Goal: Find specific page/section: Find specific page/section

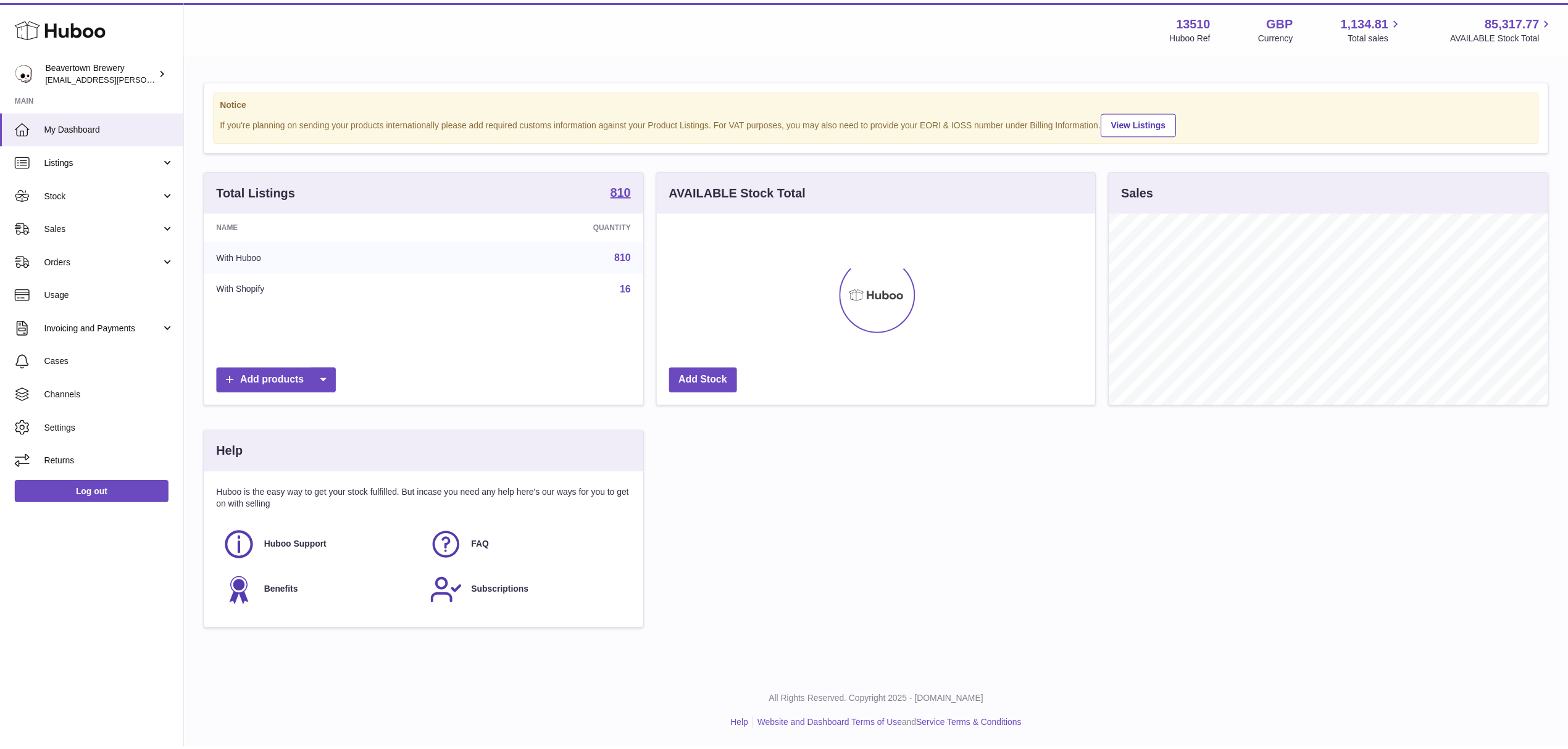
scroll to position [193, 442]
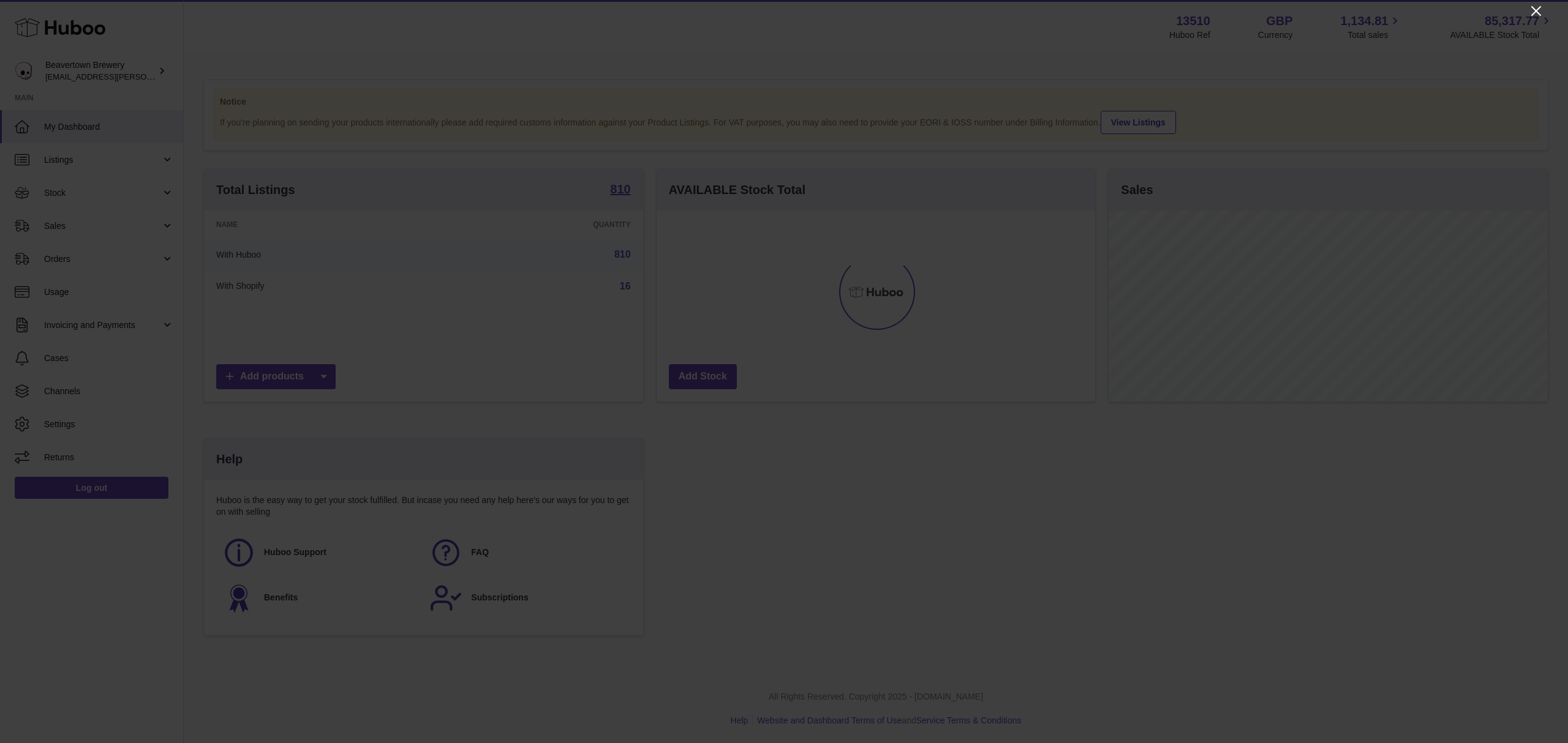
click at [1535, 13] on icon "Close" at bounding box center [1536, 11] width 15 height 15
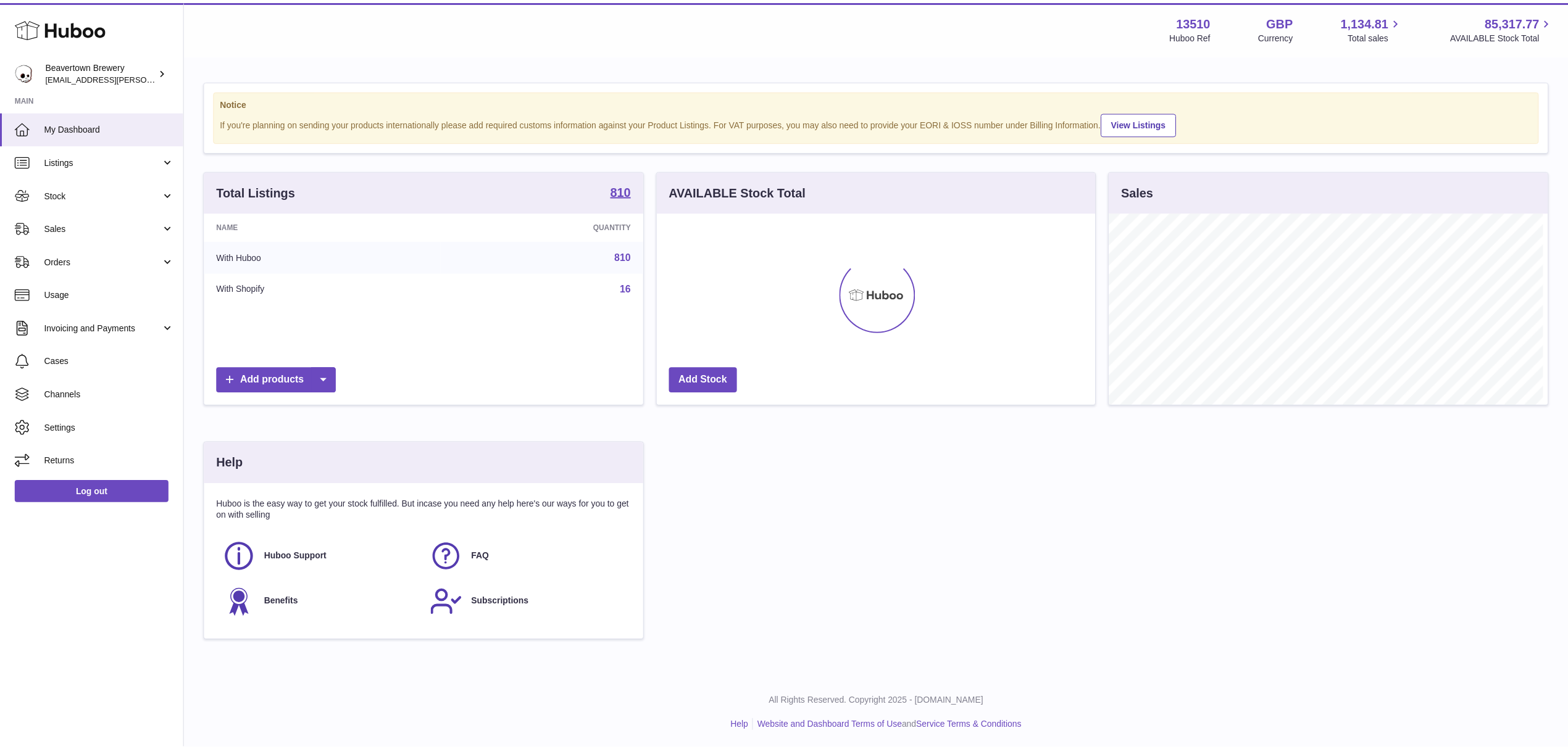
scroll to position [617026, 616760]
click at [77, 220] on link "Sales" at bounding box center [92, 227] width 185 height 33
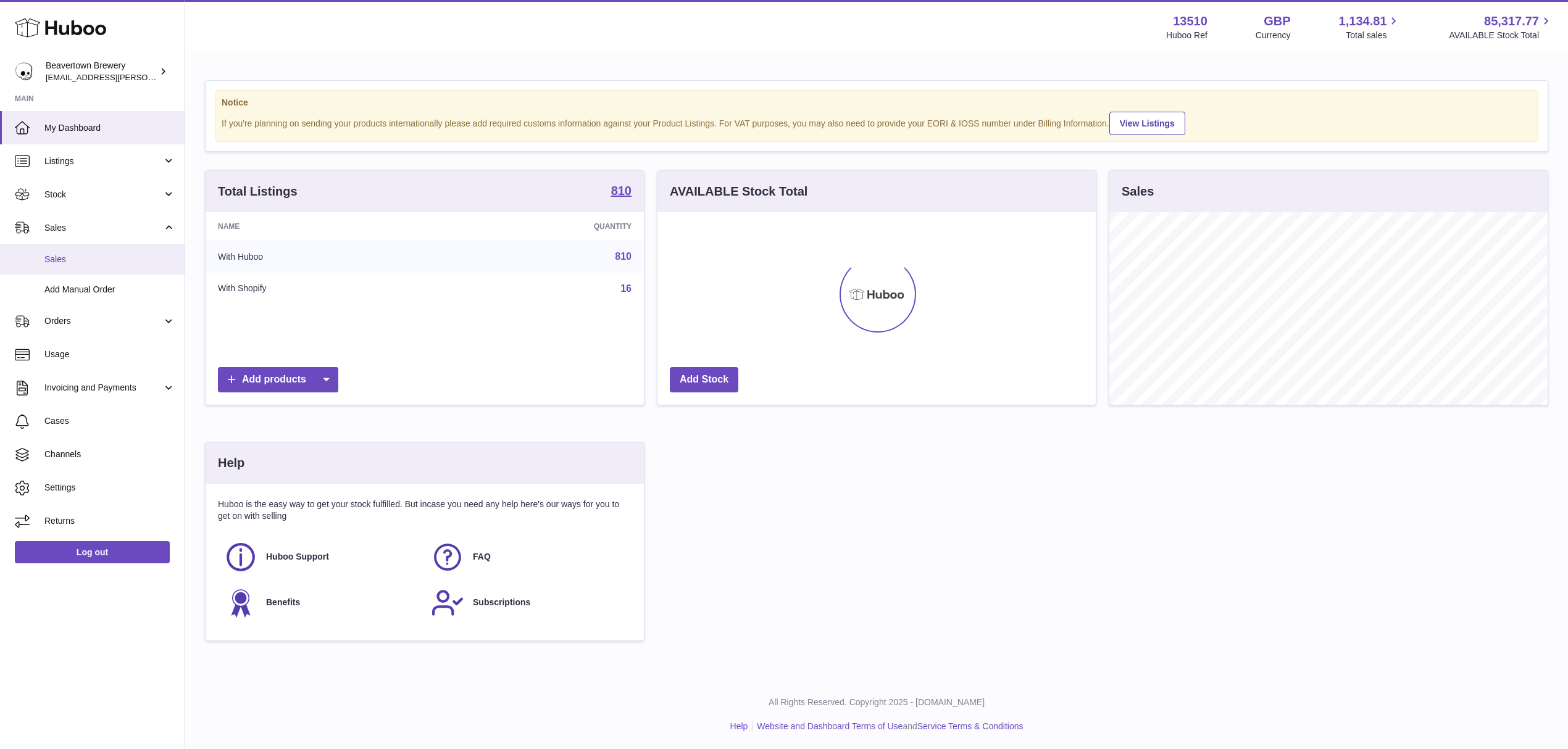
click at [65, 260] on span "Sales" at bounding box center [110, 259] width 131 height 11
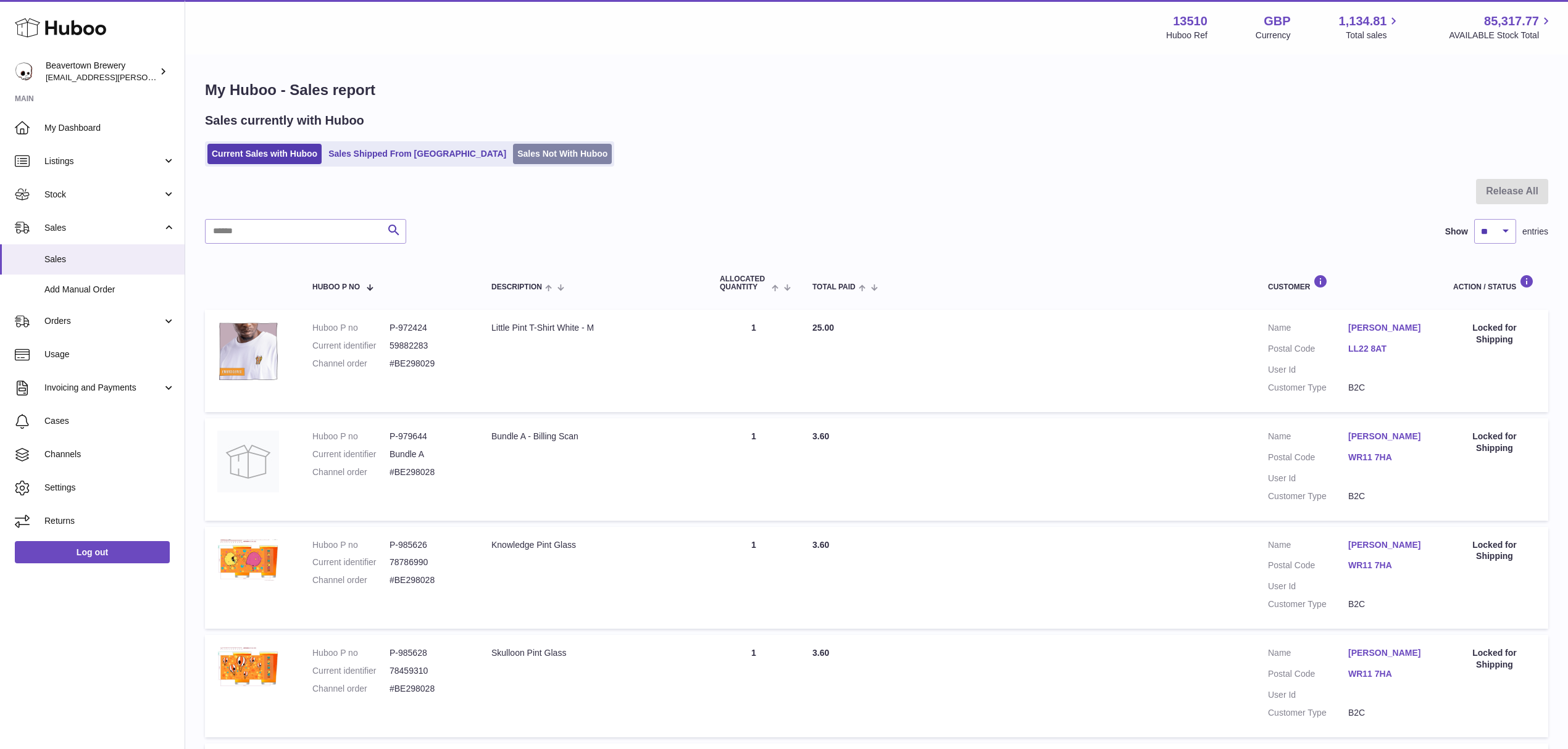
click at [513, 152] on link "Sales Not With Huboo" at bounding box center [562, 154] width 99 height 20
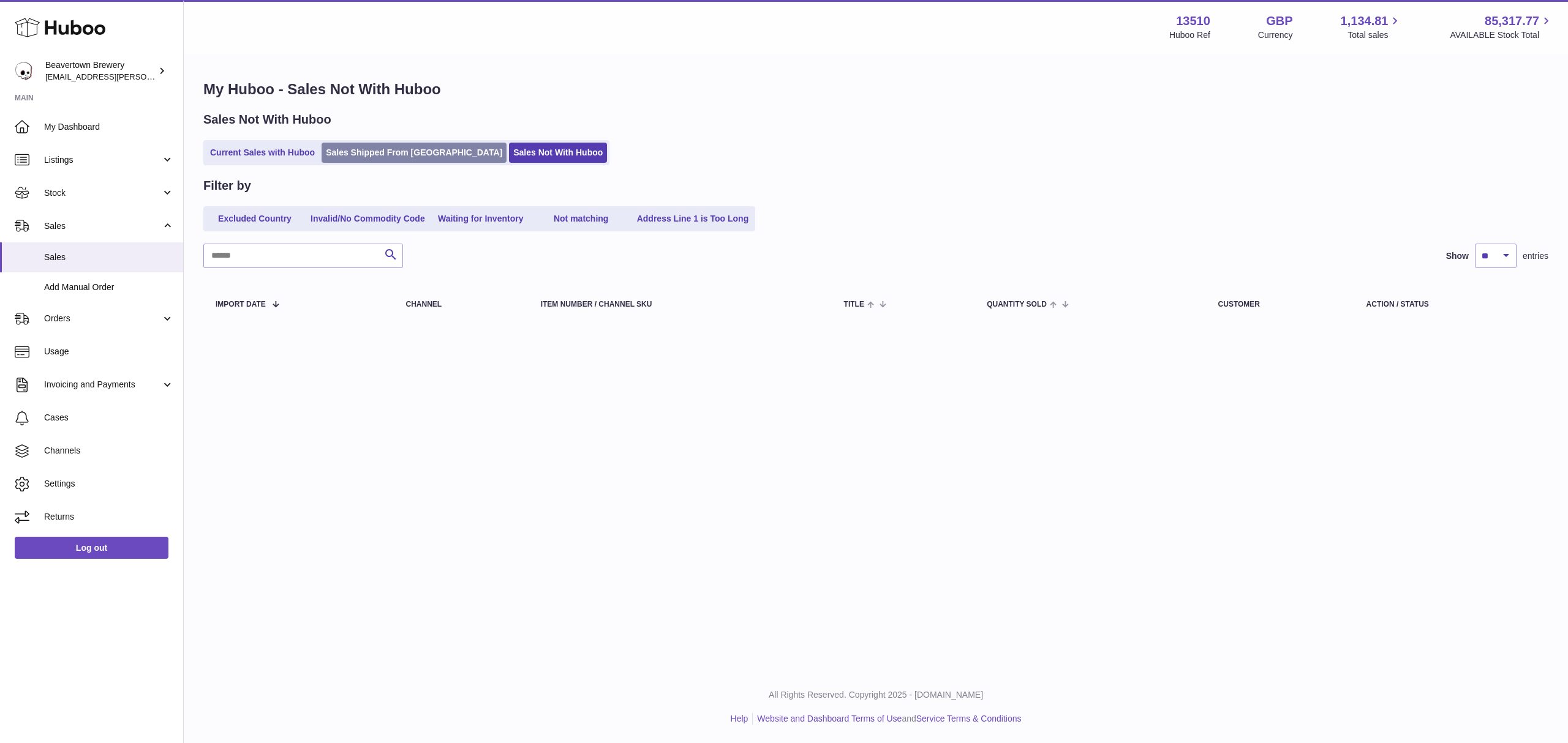
click at [398, 158] on link "Sales Shipped From [GEOGRAPHIC_DATA]" at bounding box center [414, 153] width 185 height 20
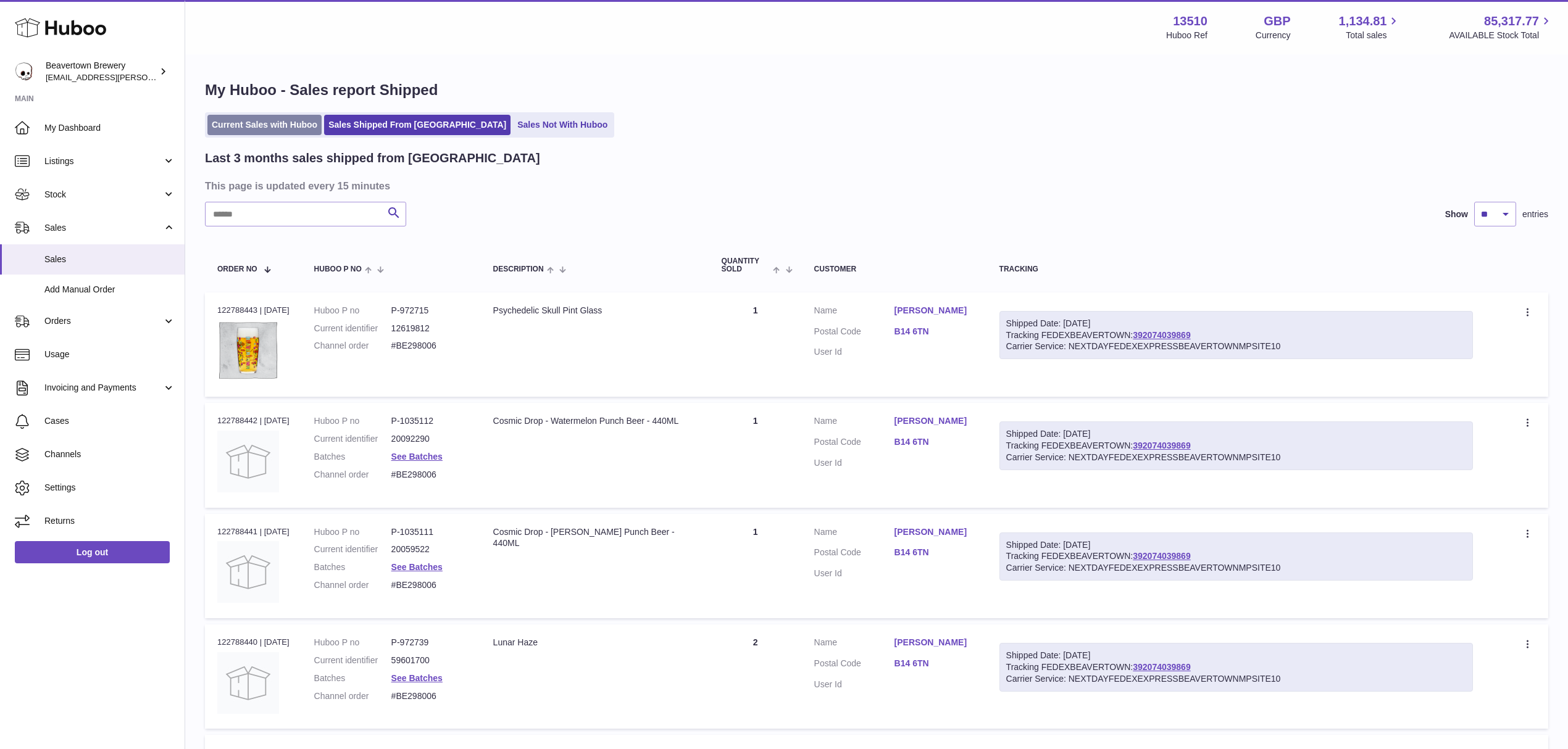
click at [299, 127] on link "Current Sales with Huboo" at bounding box center [265, 125] width 115 height 20
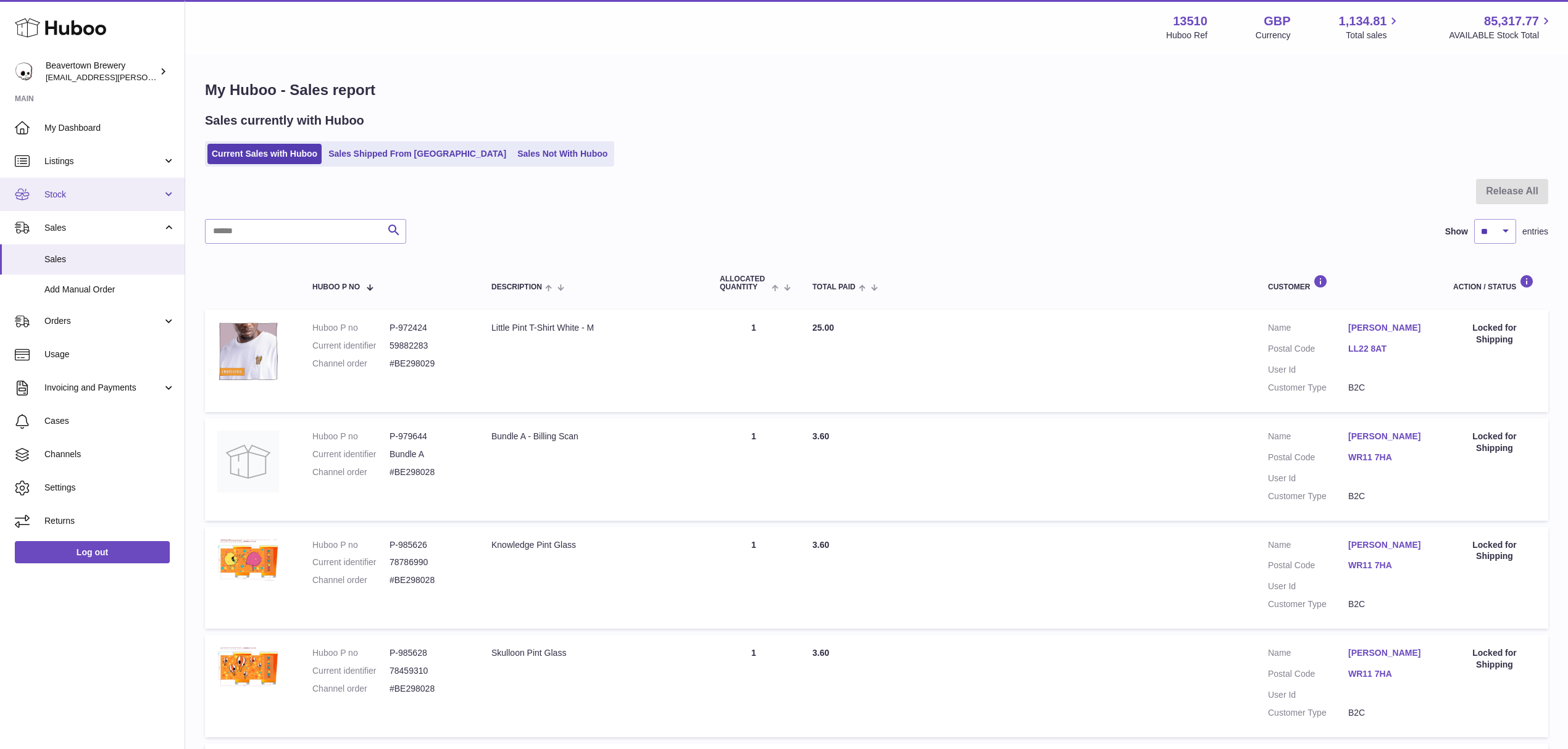
click at [89, 191] on span "Stock" at bounding box center [103, 194] width 118 height 11
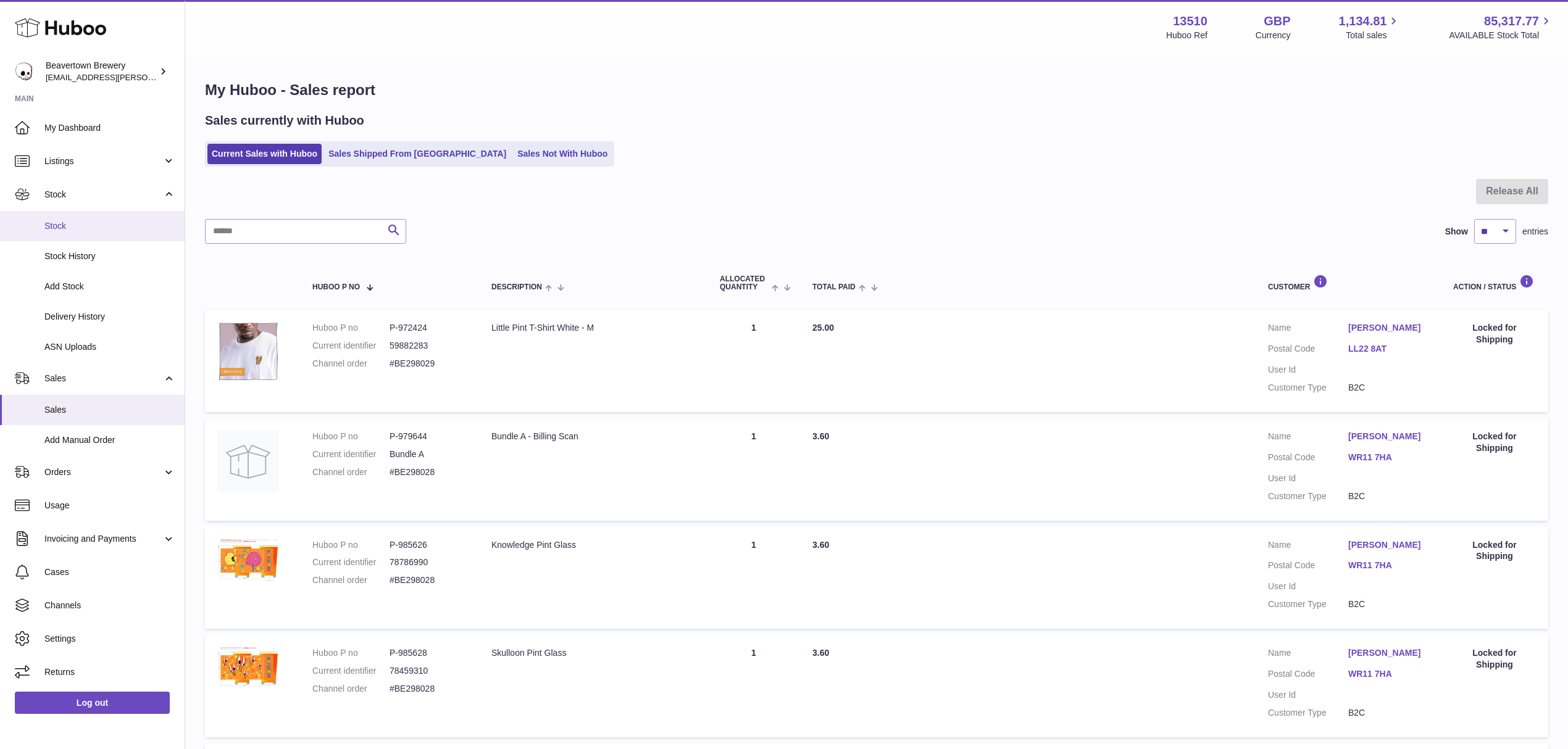
click at [79, 218] on link "Stock" at bounding box center [92, 226] width 185 height 30
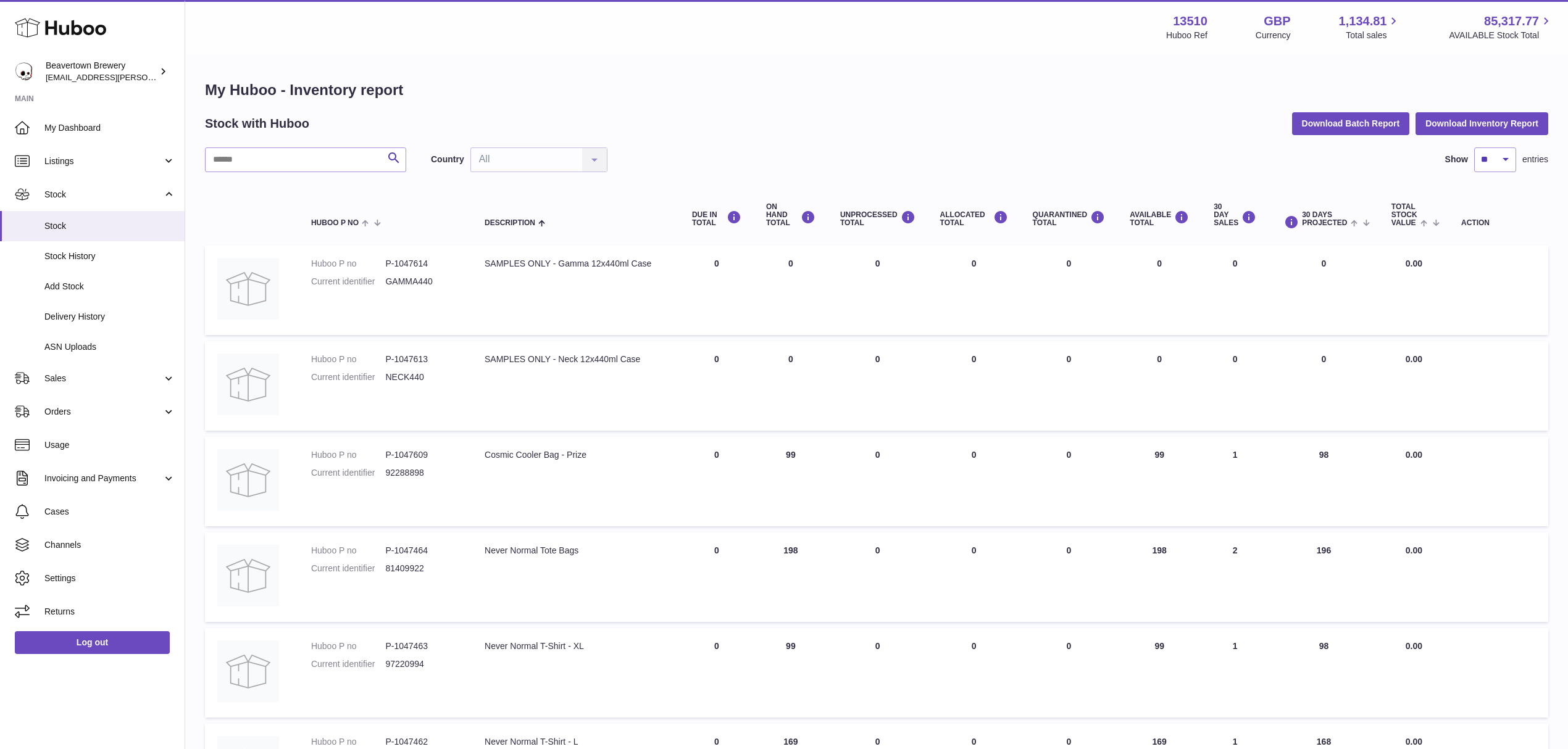
click at [273, 142] on div "My Huboo - Inventory report Stock with Huboo Download Batch Report Download Inv…" at bounding box center [876, 652] width 1343 height 1144
click at [289, 159] on input "text" at bounding box center [305, 160] width 201 height 25
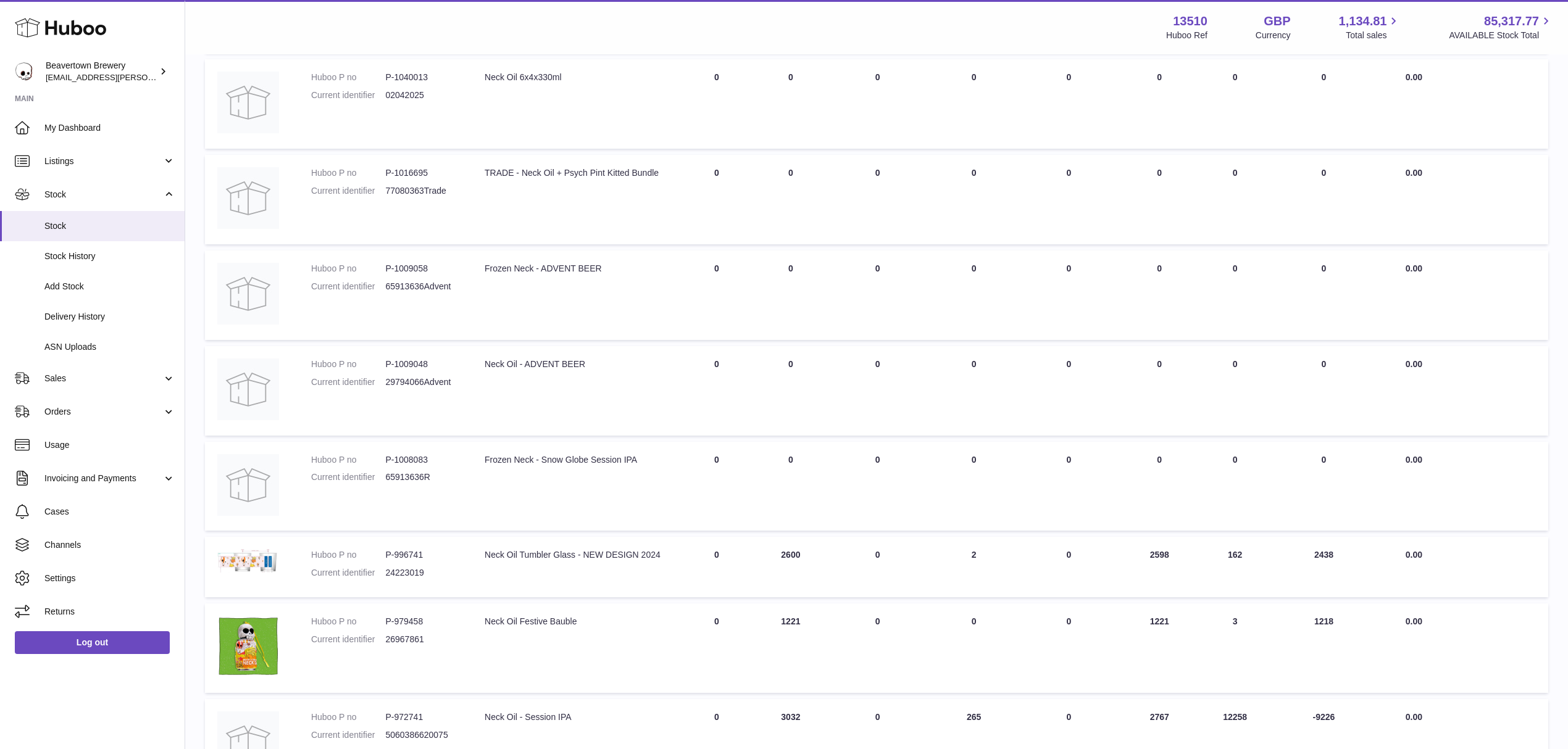
scroll to position [494, 0]
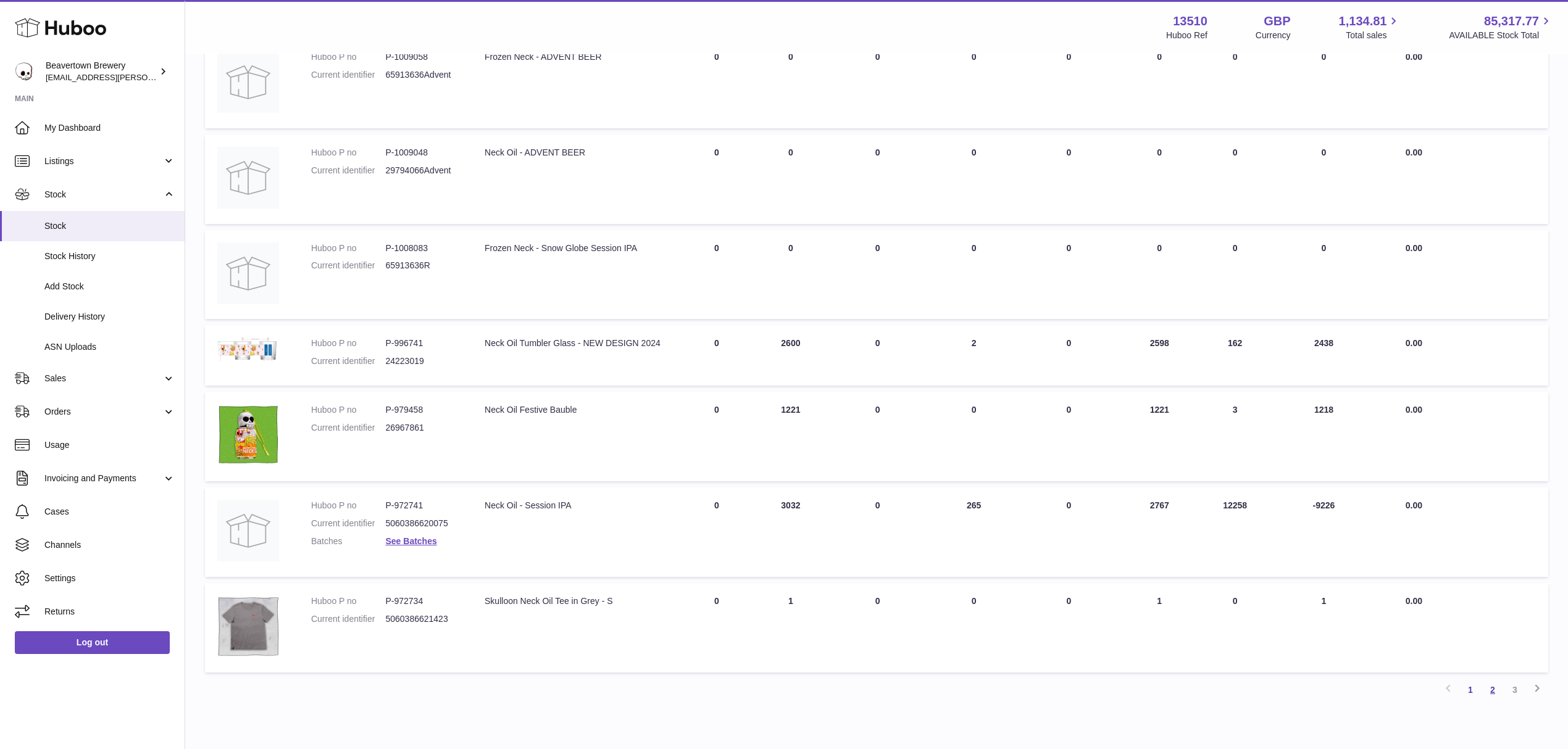
click at [1490, 679] on link "2" at bounding box center [1492, 690] width 22 height 22
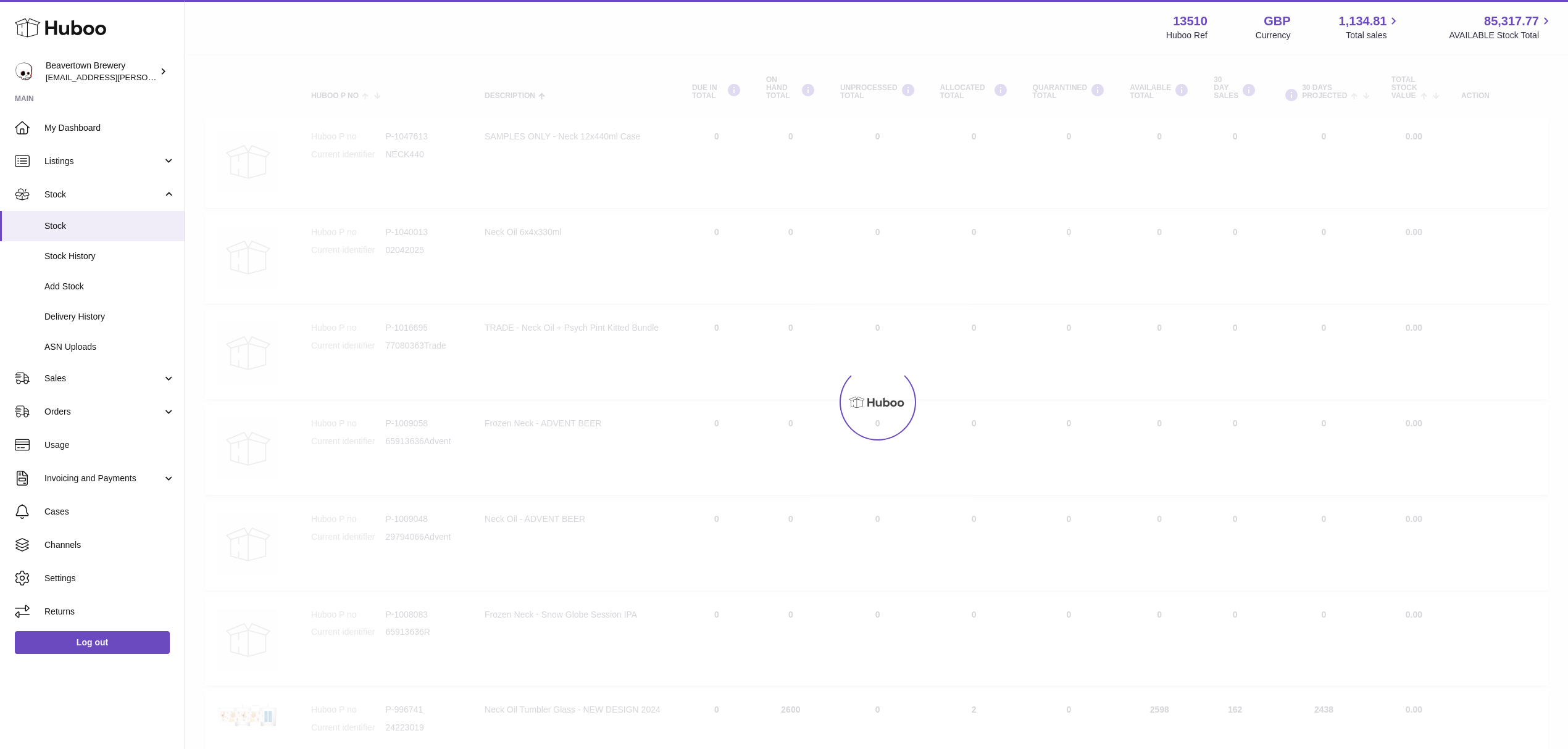
scroll to position [55, 0]
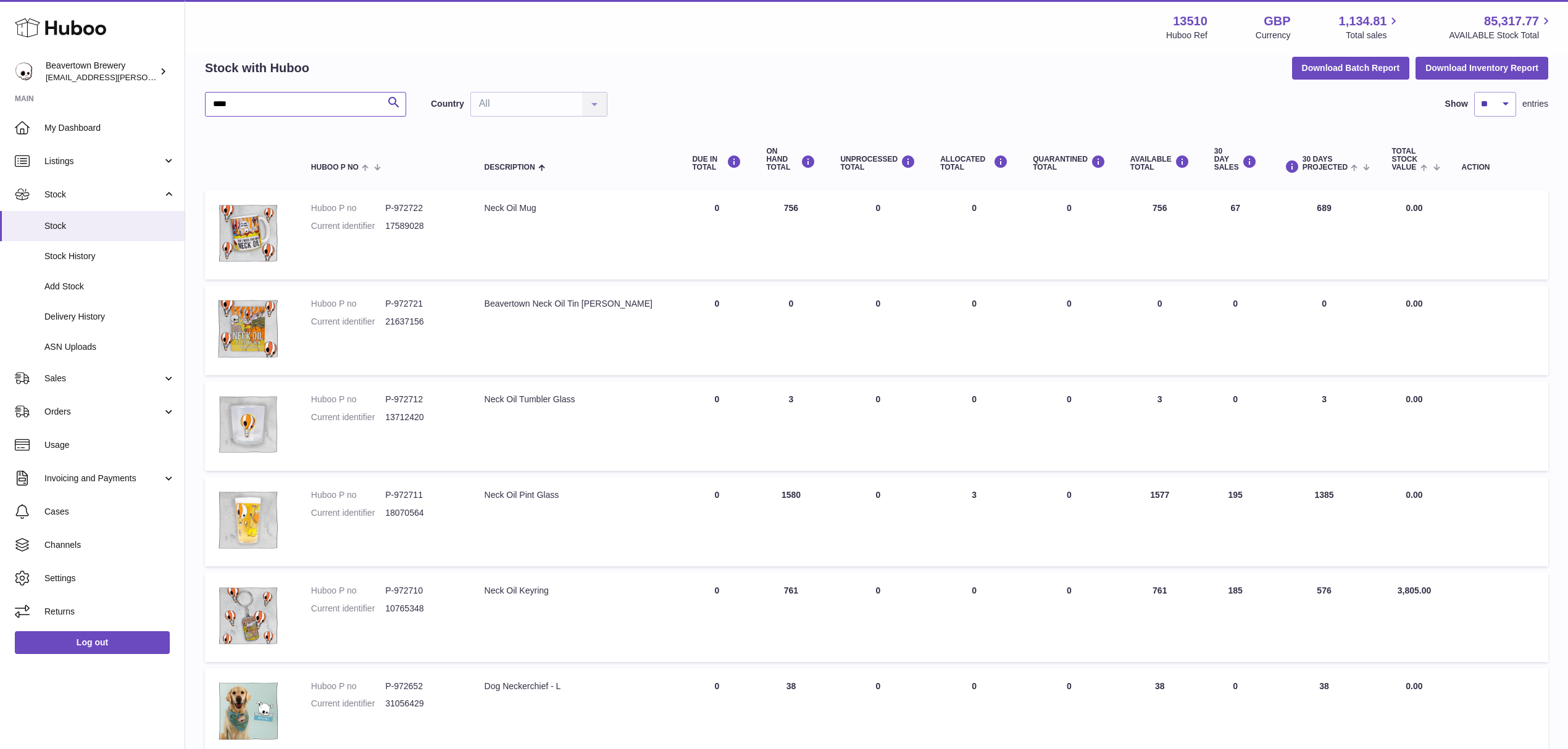
drag, startPoint x: 328, startPoint y: 104, endPoint x: 196, endPoint y: 97, distance: 132.2
click at [196, 97] on div "My Huboo - Inventory report Stock with Huboo Download Batch Report Download Inv…" at bounding box center [876, 601] width 1383 height 1202
paste input "****"
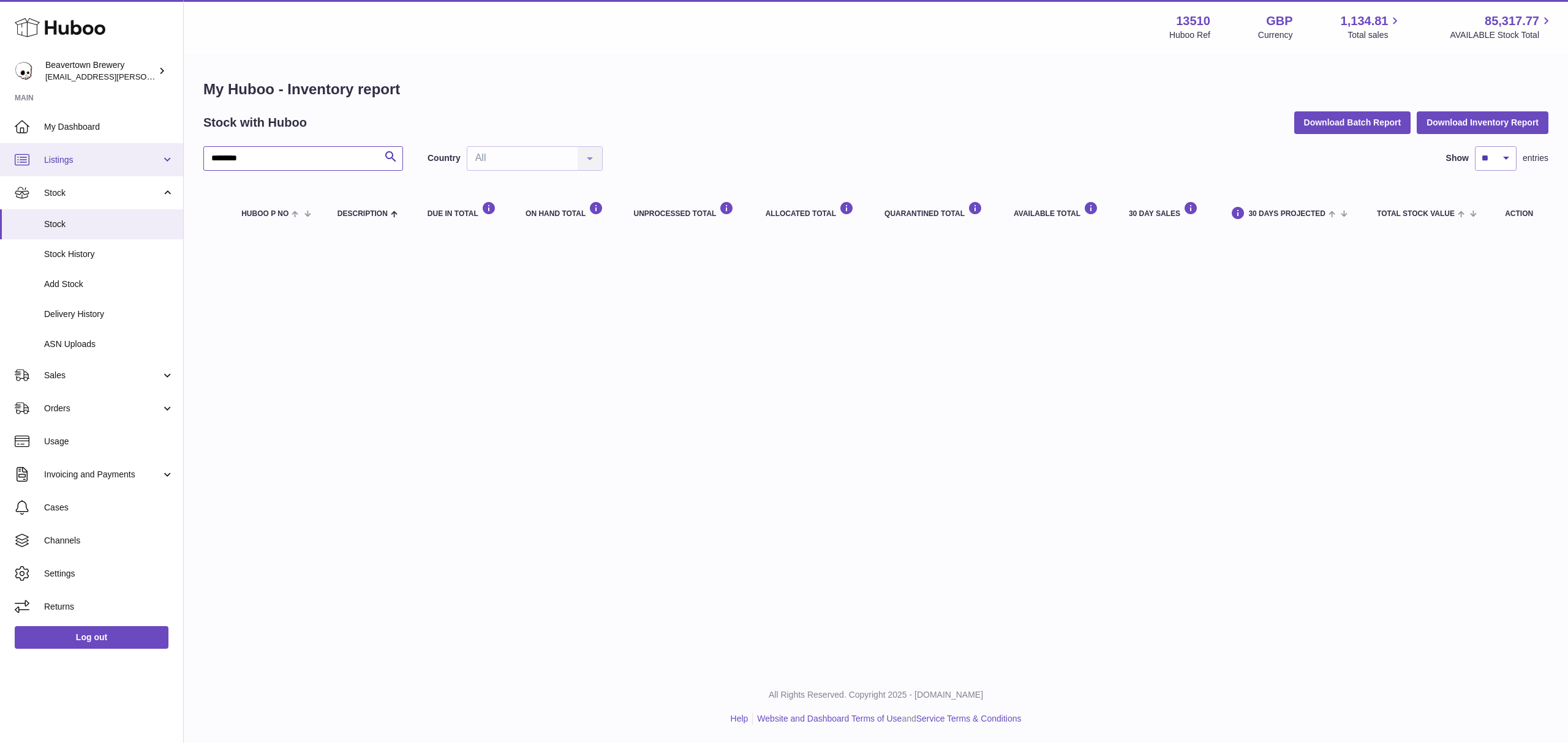
type input "********"
click at [70, 165] on link "Listings" at bounding box center [92, 159] width 183 height 33
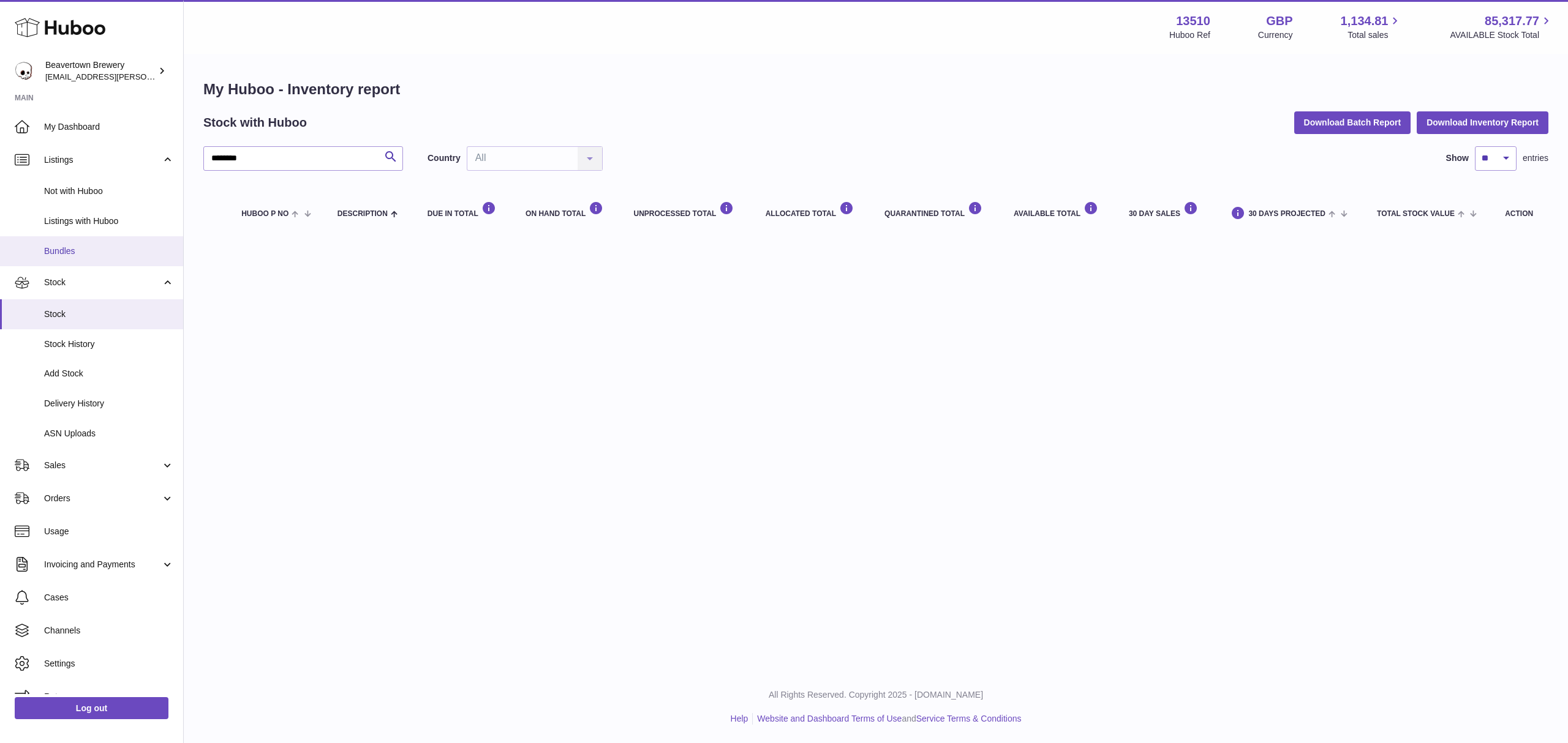
click at [84, 251] on span "Bundles" at bounding box center [109, 251] width 130 height 11
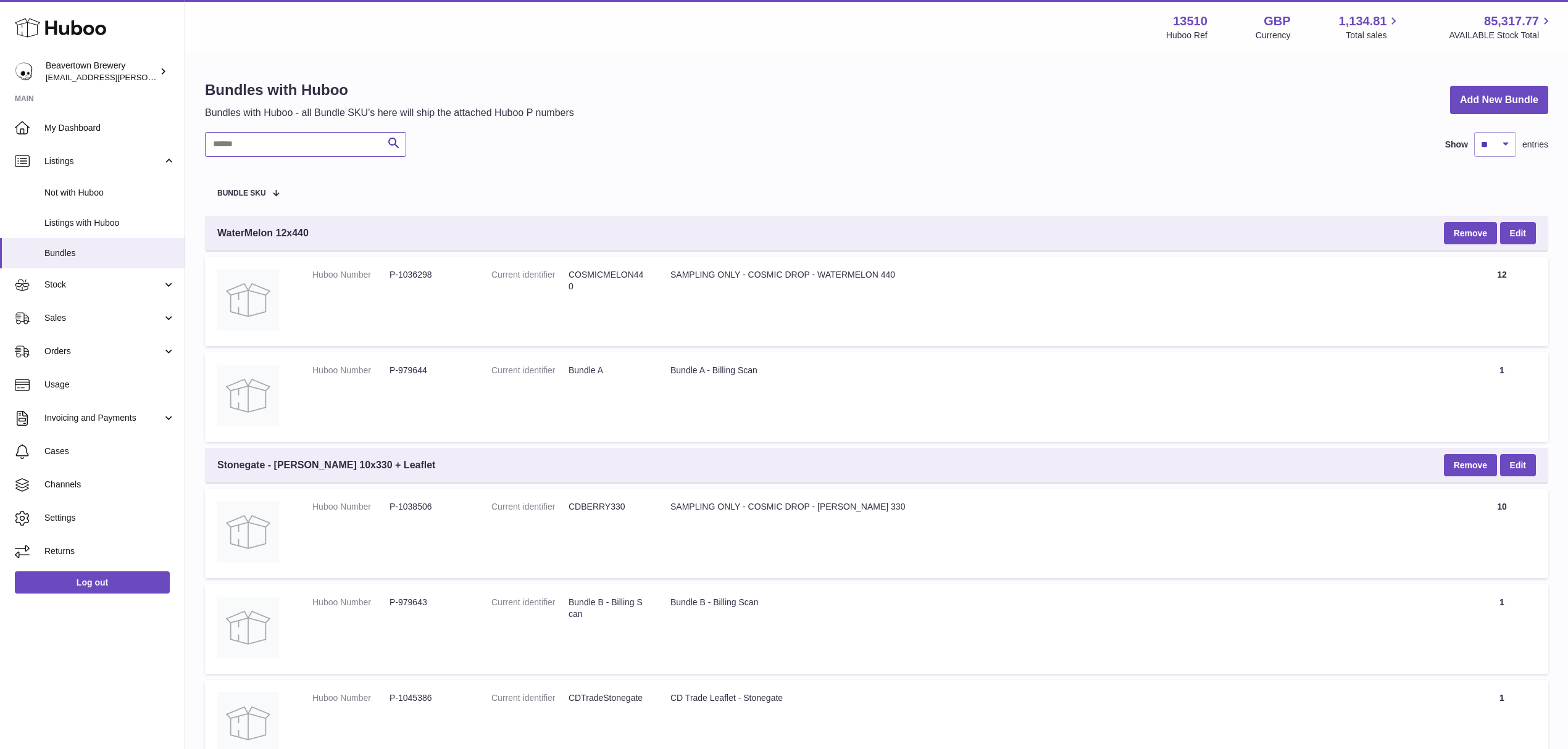
click at [327, 143] on input "text" at bounding box center [305, 144] width 201 height 25
paste input "********"
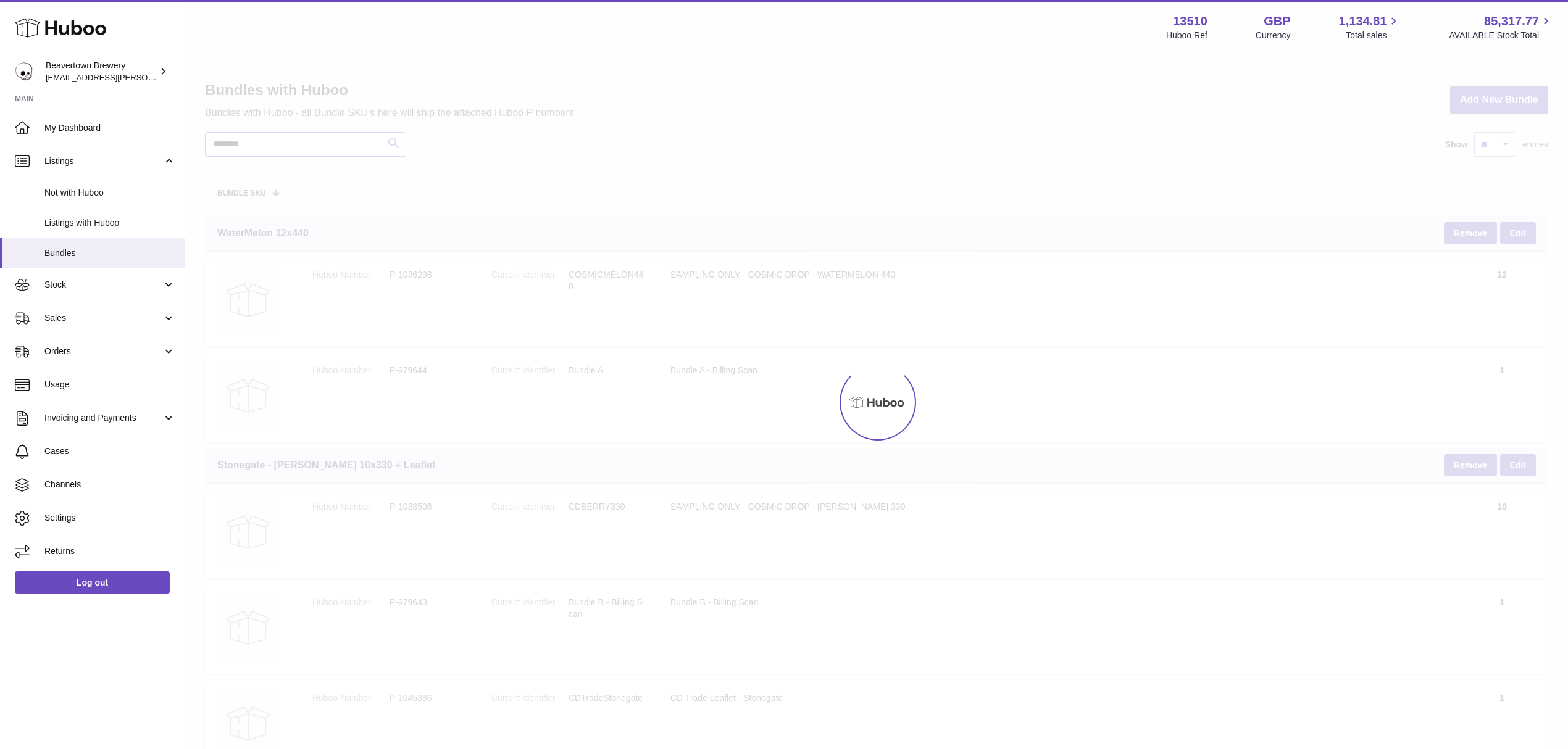
type input "********"
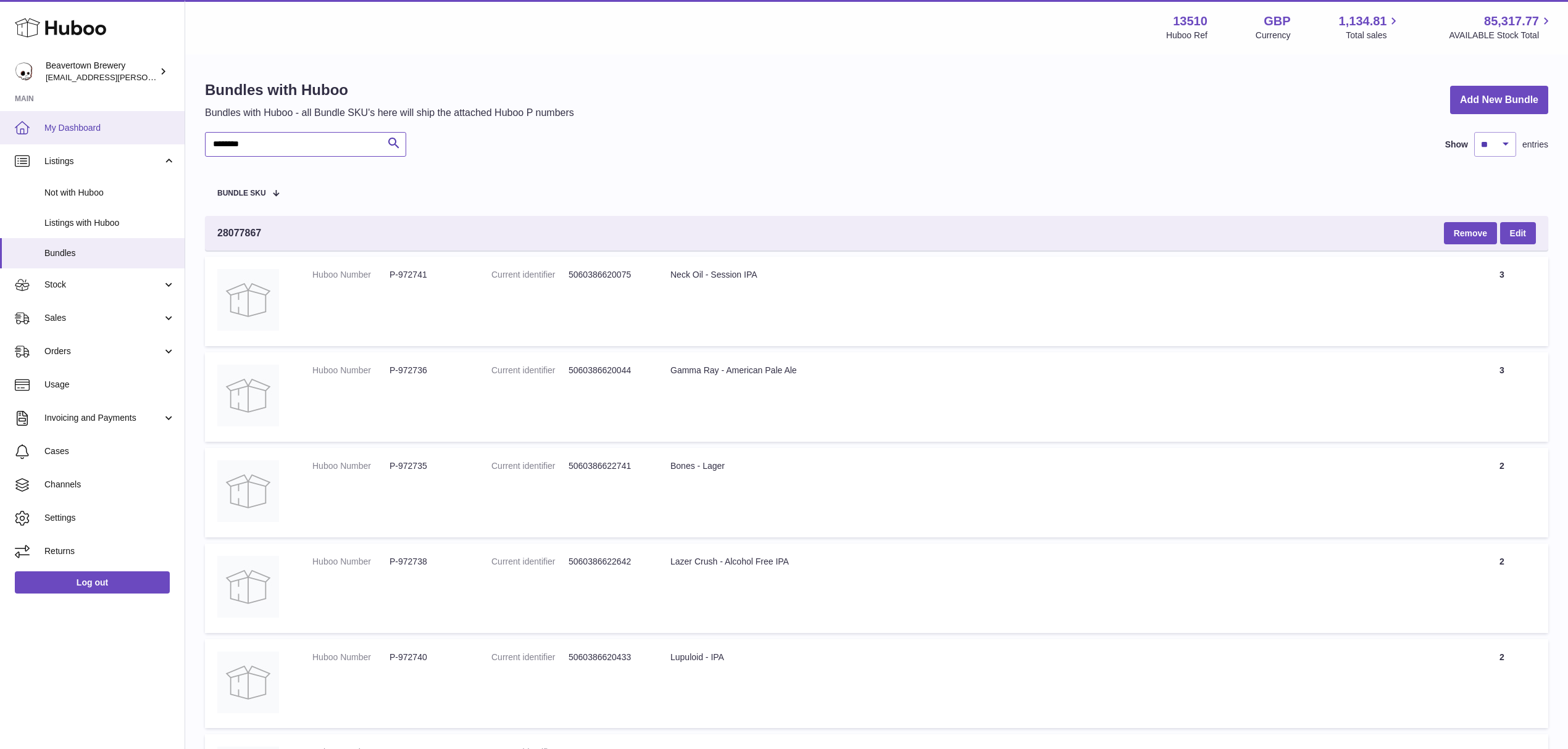
drag, startPoint x: 257, startPoint y: 141, endPoint x: 175, endPoint y: 131, distance: 82.6
click at [175, 131] on div "Huboo Beavertown Brewery [EMAIL_ADDRESS][PERSON_NAME][DOMAIN_NAME] Main My Dash…" at bounding box center [784, 607] width 1568 height 1214
click at [536, 170] on table "Bundle SKU 28077867 Remove Edit Huboo Number P-972741 Current identifier 506038…" at bounding box center [876, 643] width 1343 height 948
drag, startPoint x: 263, startPoint y: 224, endPoint x: 193, endPoint y: 222, distance: 70.0
click at [193, 222] on div "Bundles with Huboo Bundles with Huboo - all Bundle SKU's here will ship the att…" at bounding box center [876, 598] width 1383 height 1086
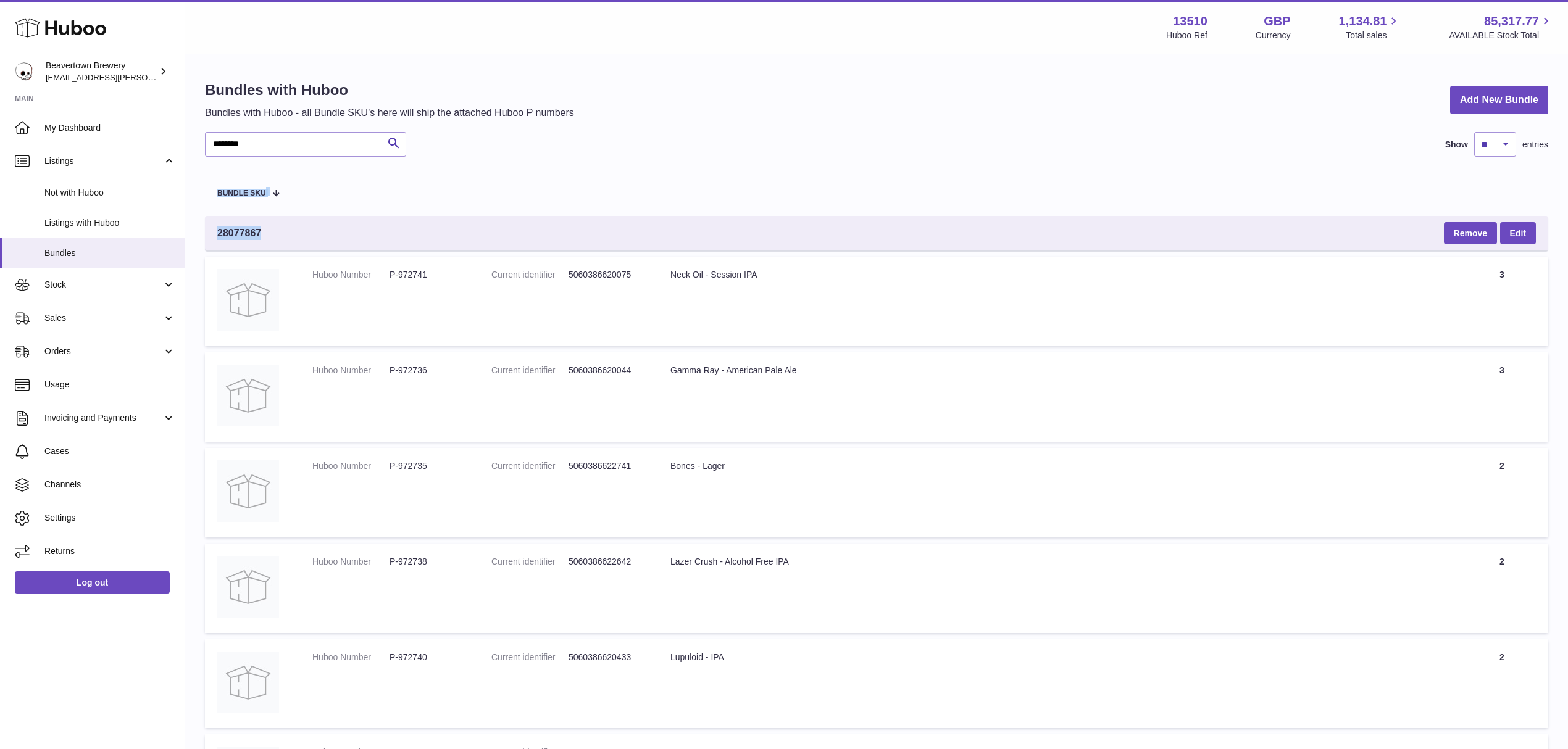
click at [261, 228] on span "28077867" at bounding box center [239, 233] width 44 height 13
copy div "28077867"
click at [1014, 661] on div "Lupuloid - IPA" at bounding box center [1056, 657] width 773 height 11
